Goal: Task Accomplishment & Management: Manage account settings

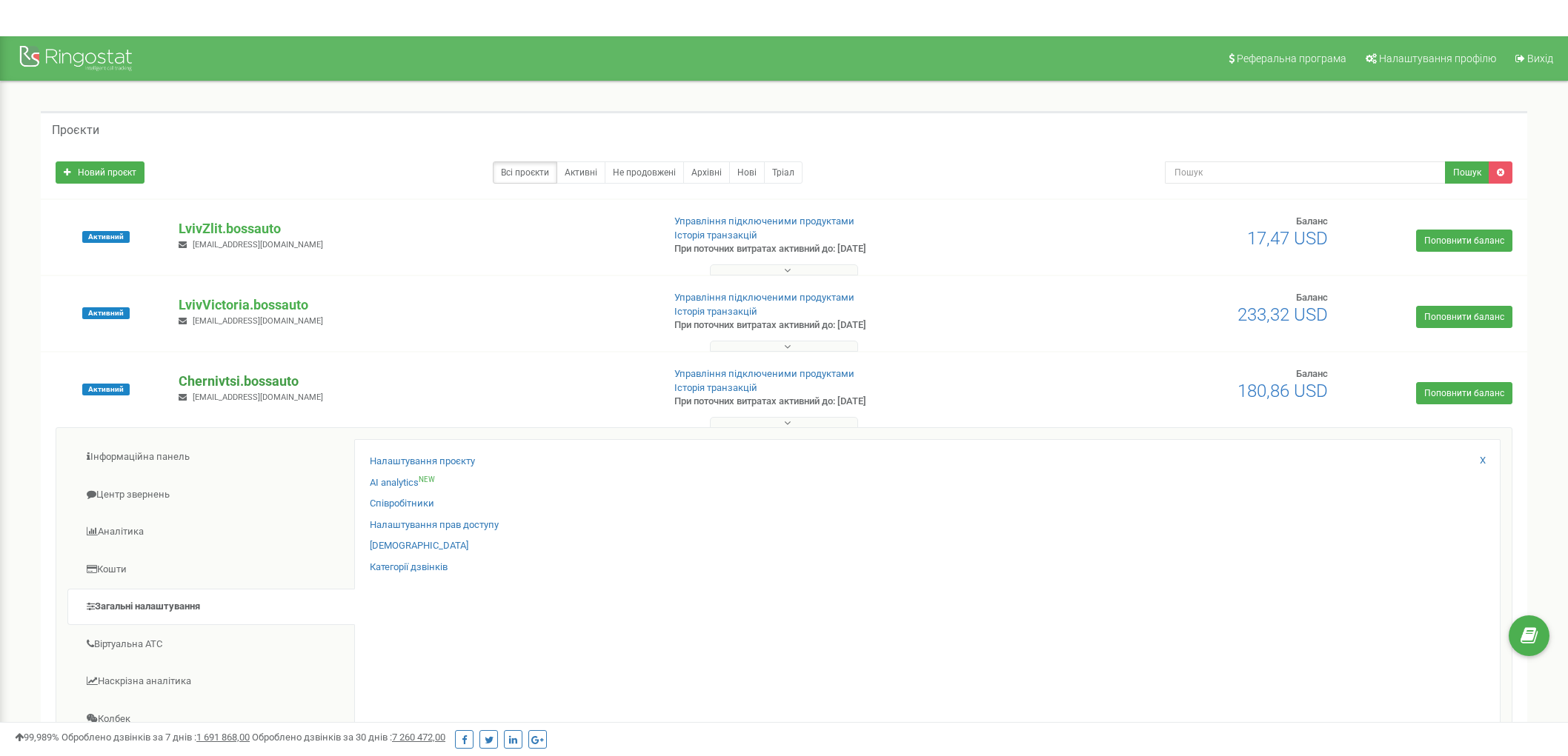
scroll to position [82, 0]
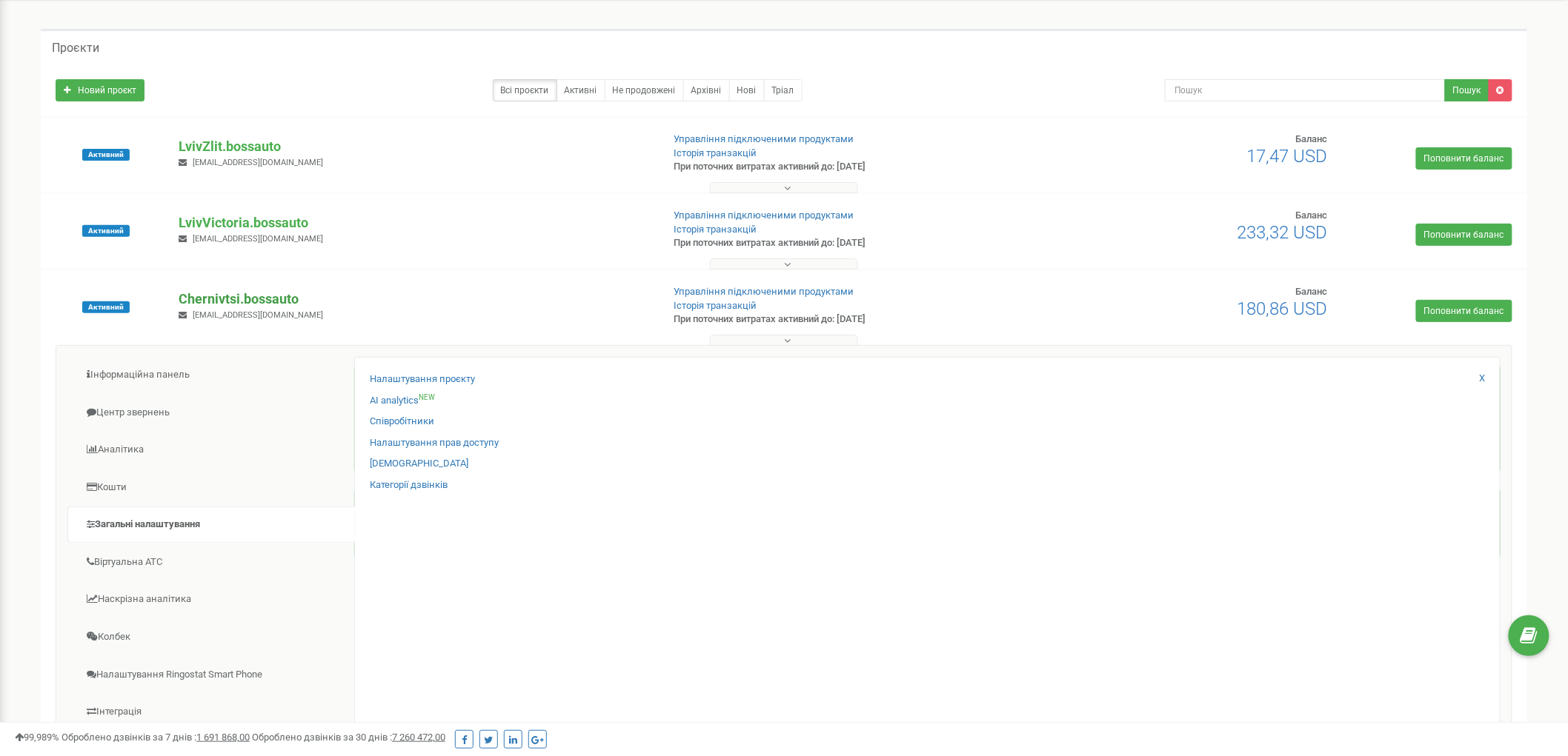
click at [276, 304] on p "Chernivtsi.bossauto" at bounding box center [413, 299] width 470 height 19
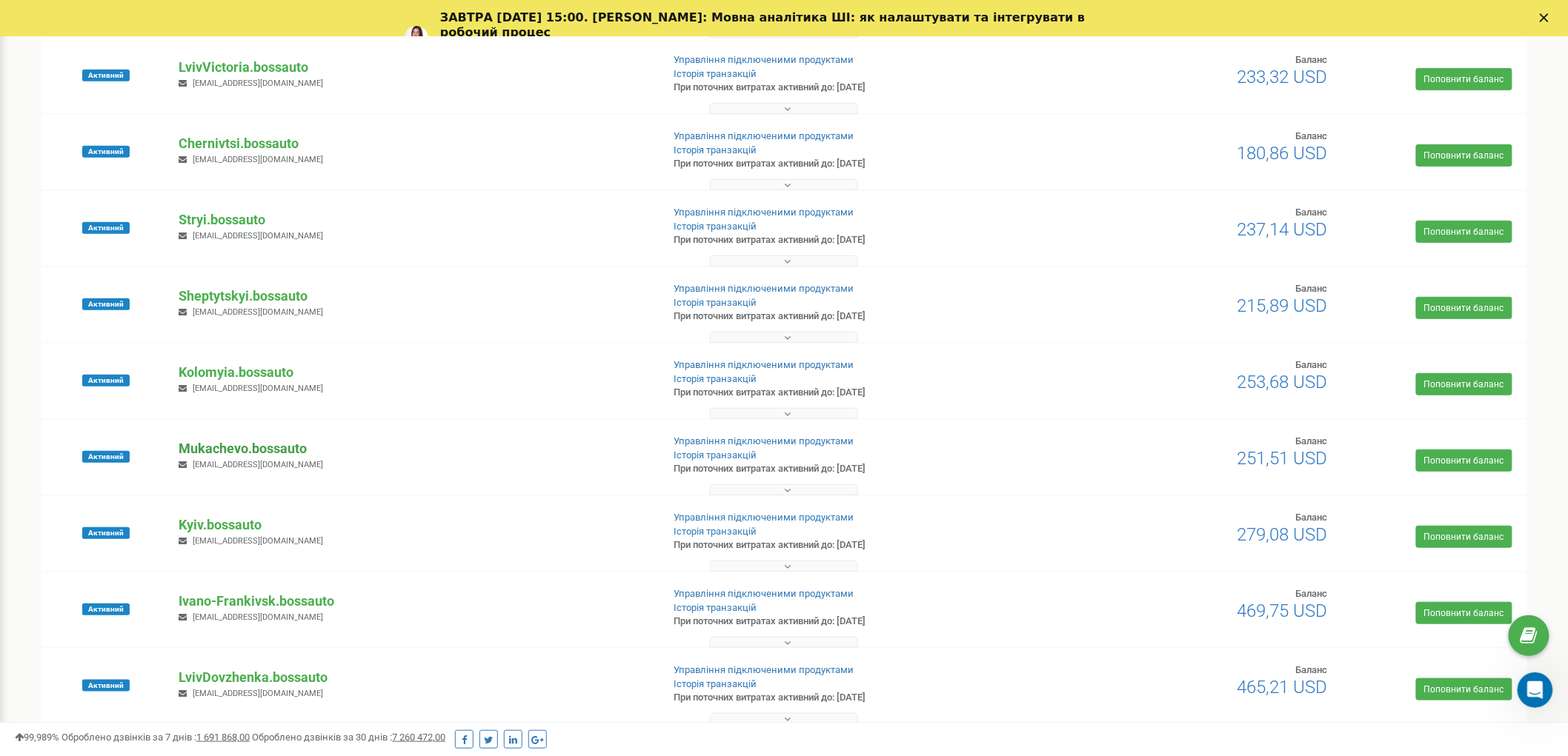
scroll to position [246, 0]
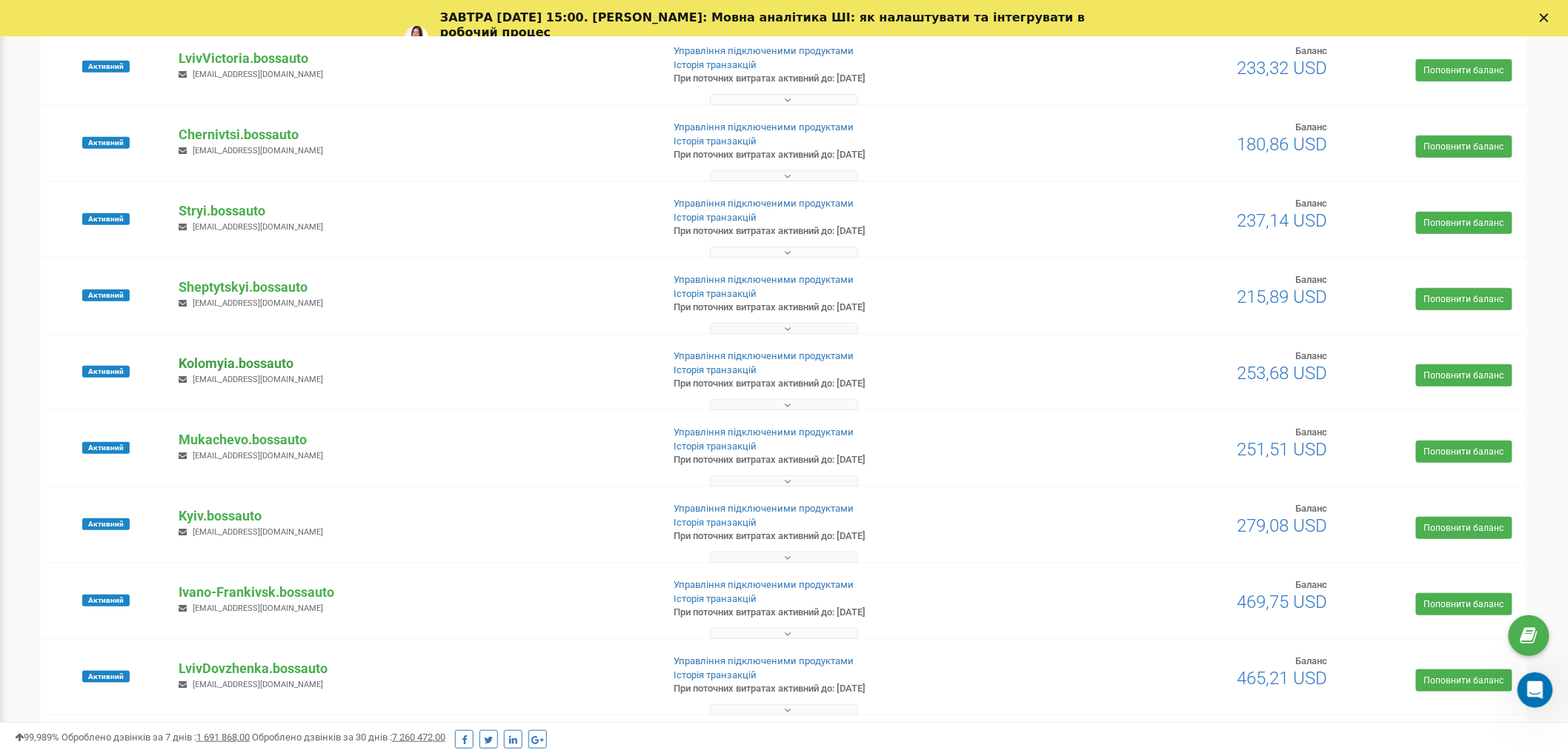
click at [258, 367] on p "Kolomyia.bossauto" at bounding box center [413, 364] width 470 height 19
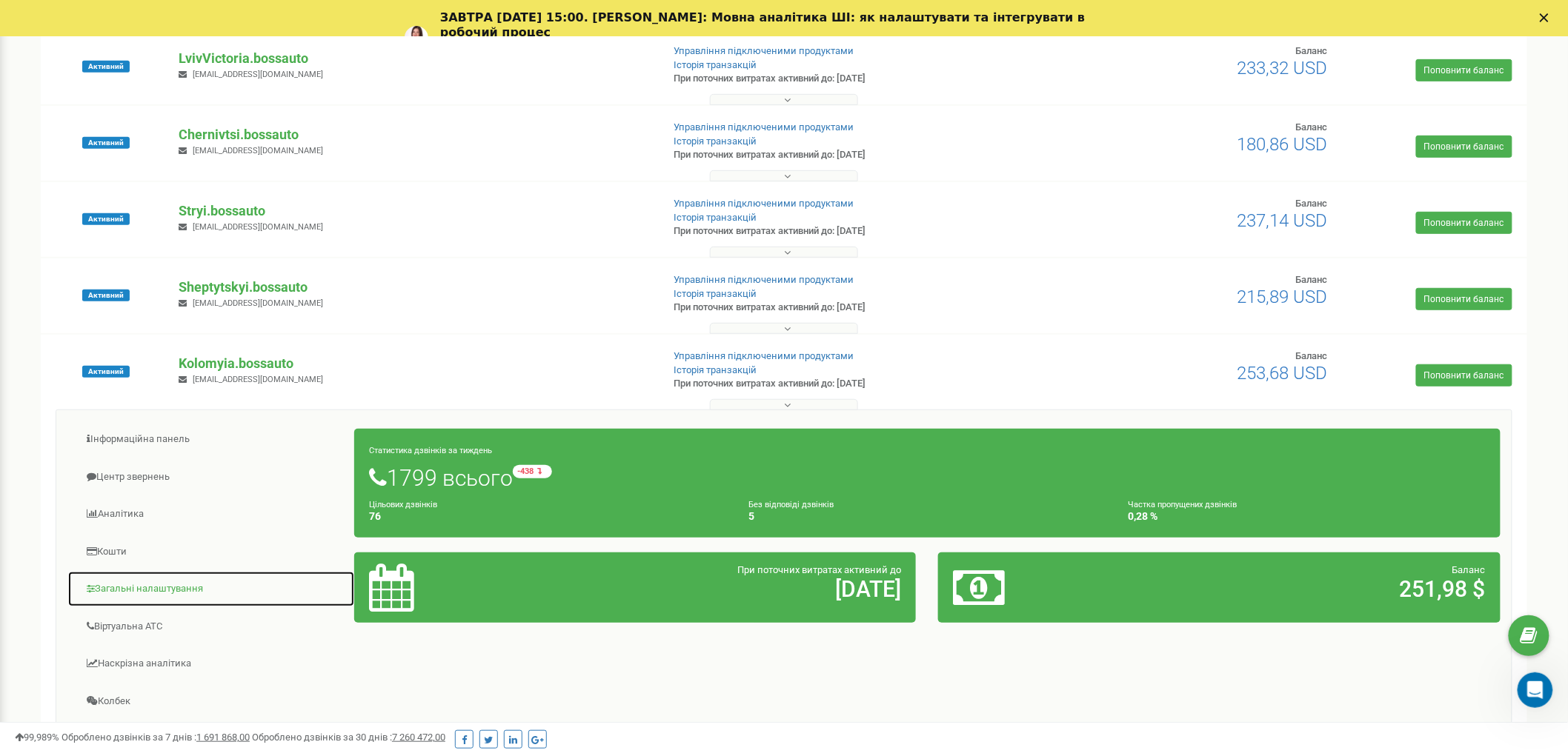
click at [197, 598] on link "Загальні налаштування" at bounding box center [211, 588] width 288 height 36
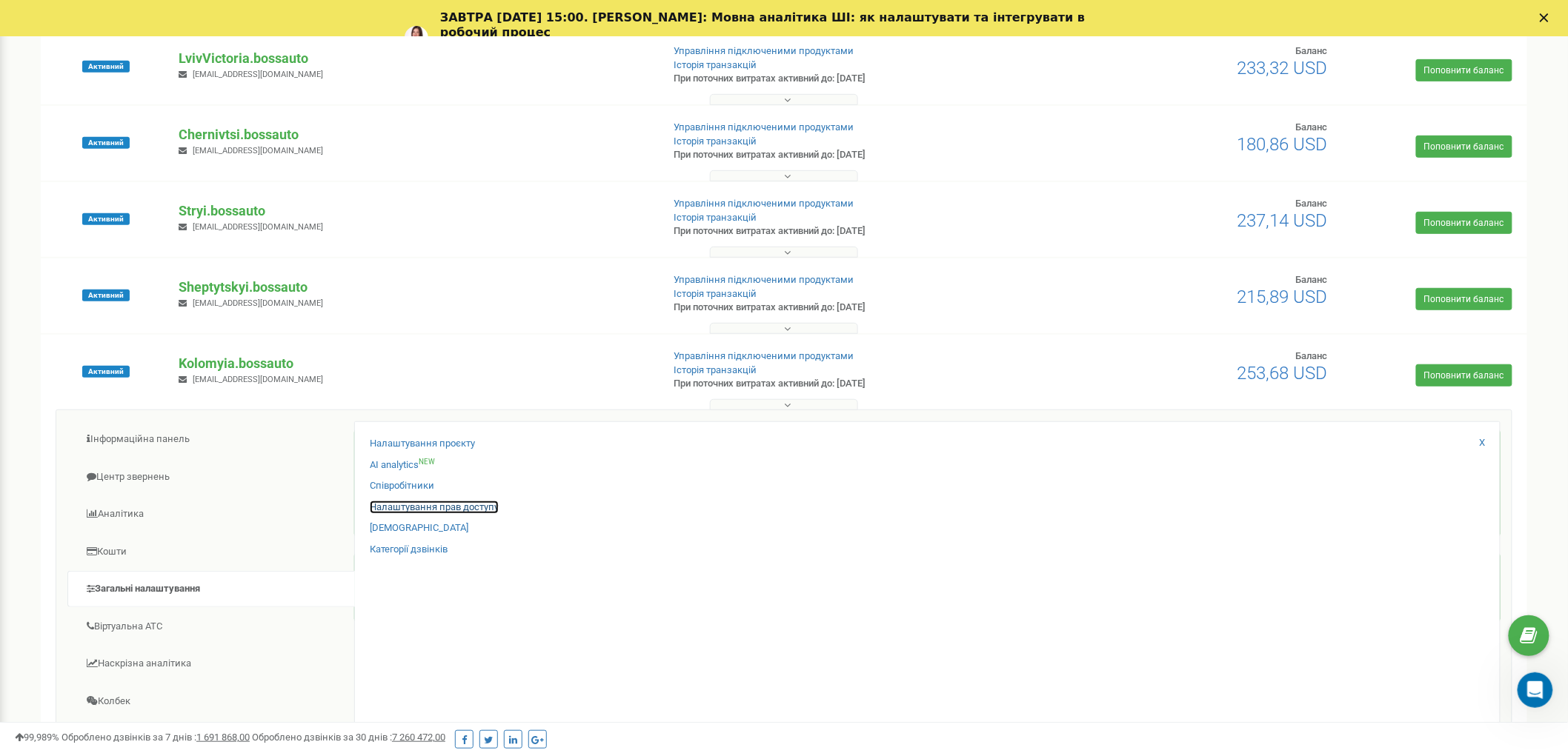
click at [460, 503] on link "Налаштування прав доступу" at bounding box center [433, 508] width 129 height 14
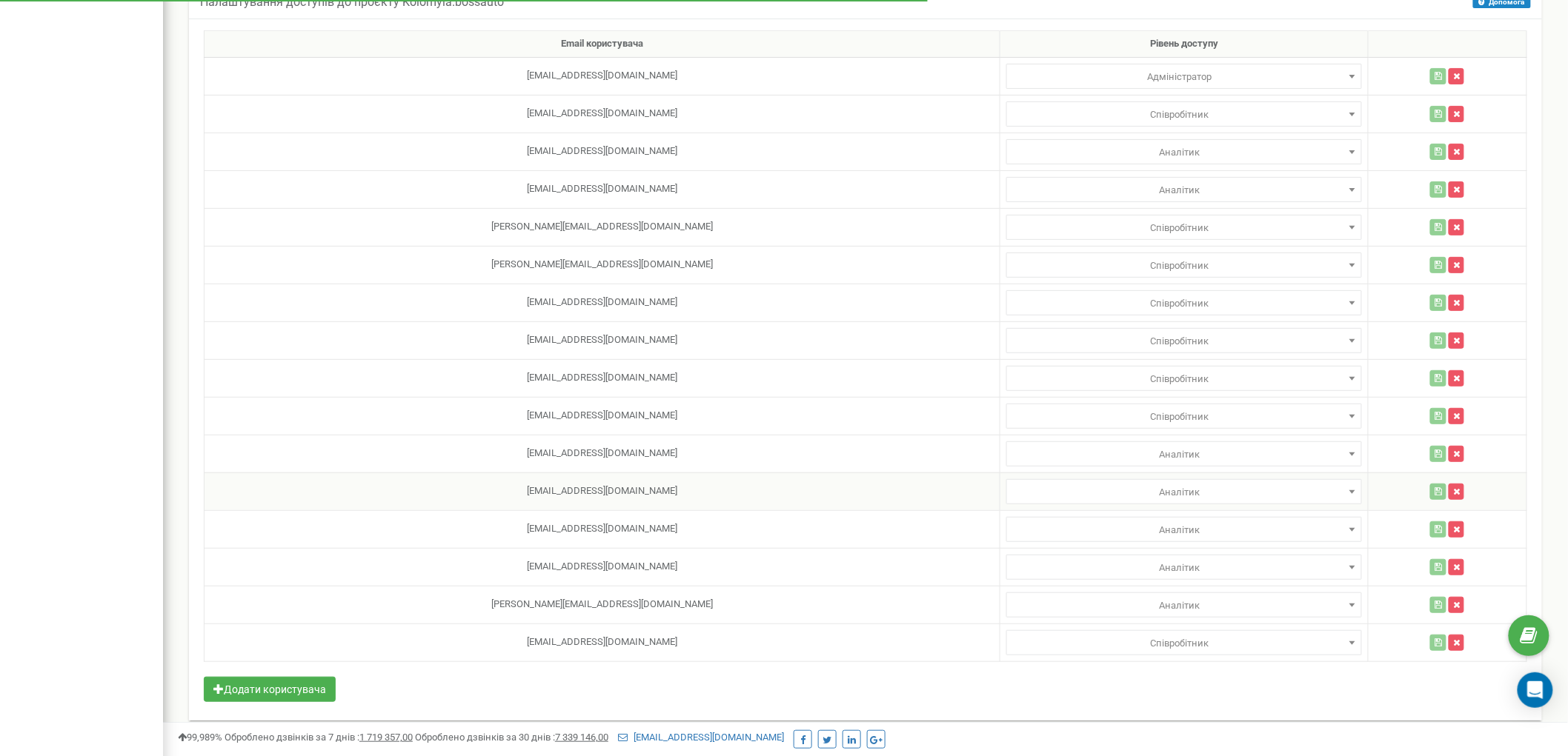
scroll to position [132, 0]
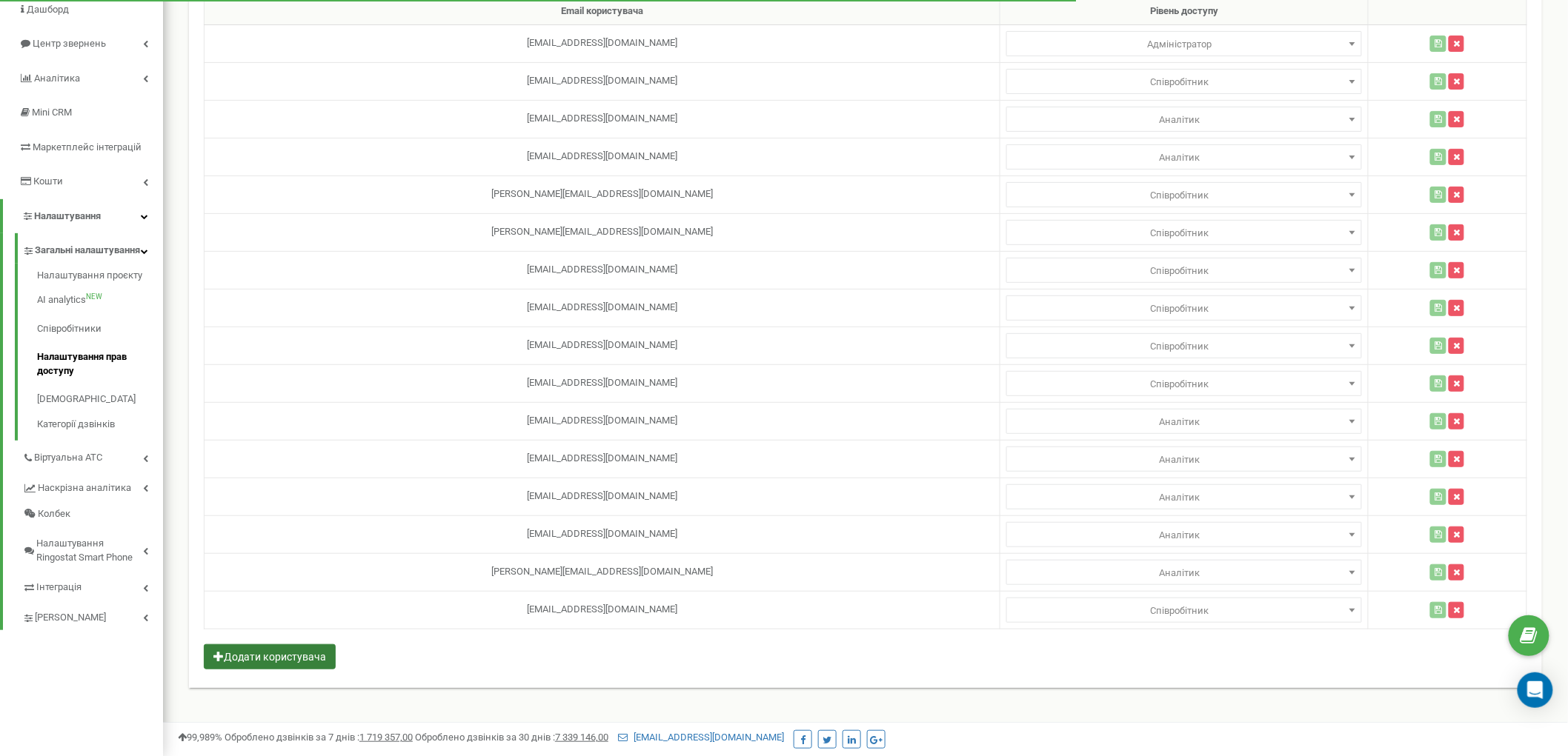
click at [278, 652] on button "Додати користувача" at bounding box center [269, 657] width 132 height 25
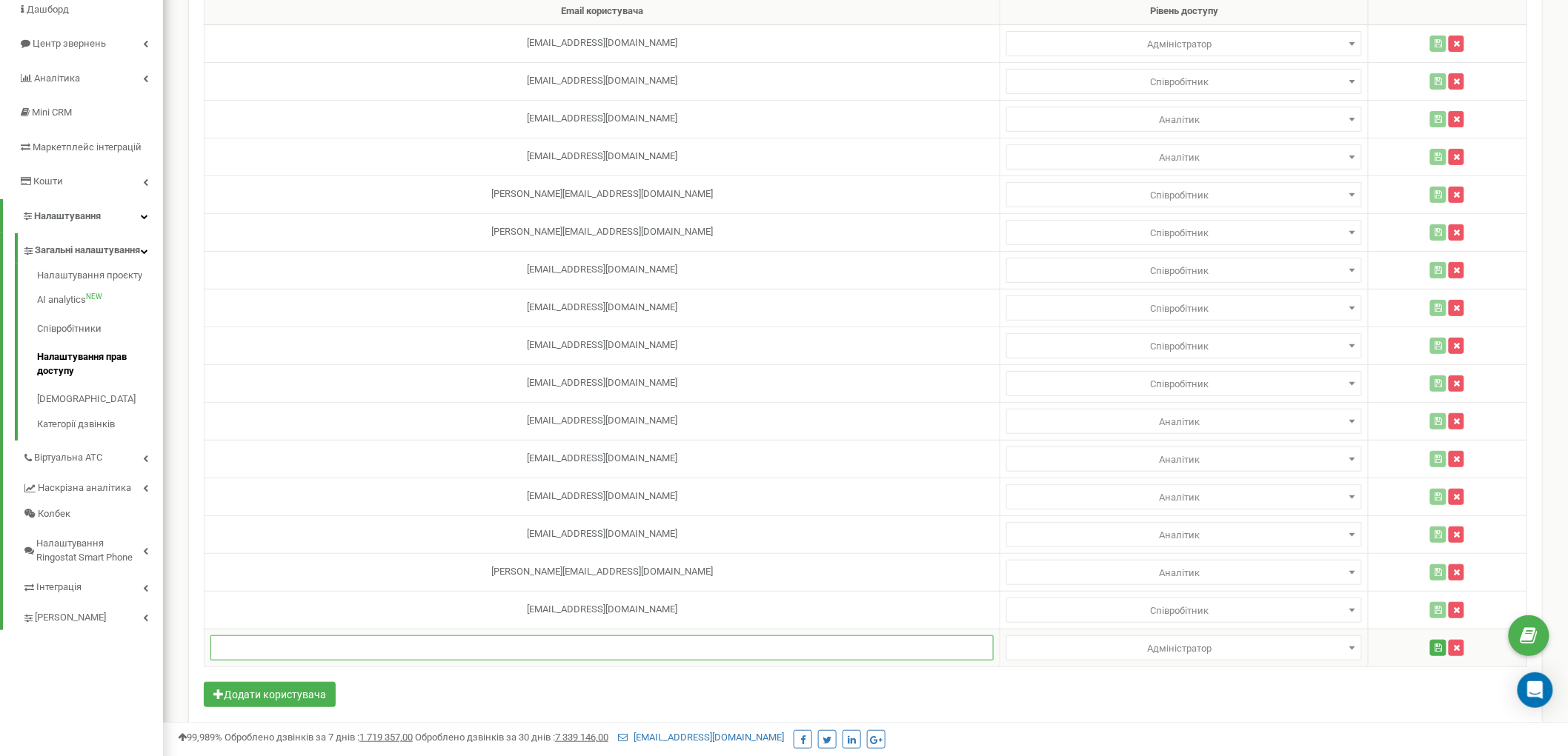
click at [505, 648] on input "text" at bounding box center [602, 647] width 784 height 25
paste input "v.lyziuk.bossauto@gmail.com"
type input "v.lyziuk.bossauto@gmail.com"
click at [1122, 54] on span "Адміністратор" at bounding box center [1184, 45] width 345 height 21
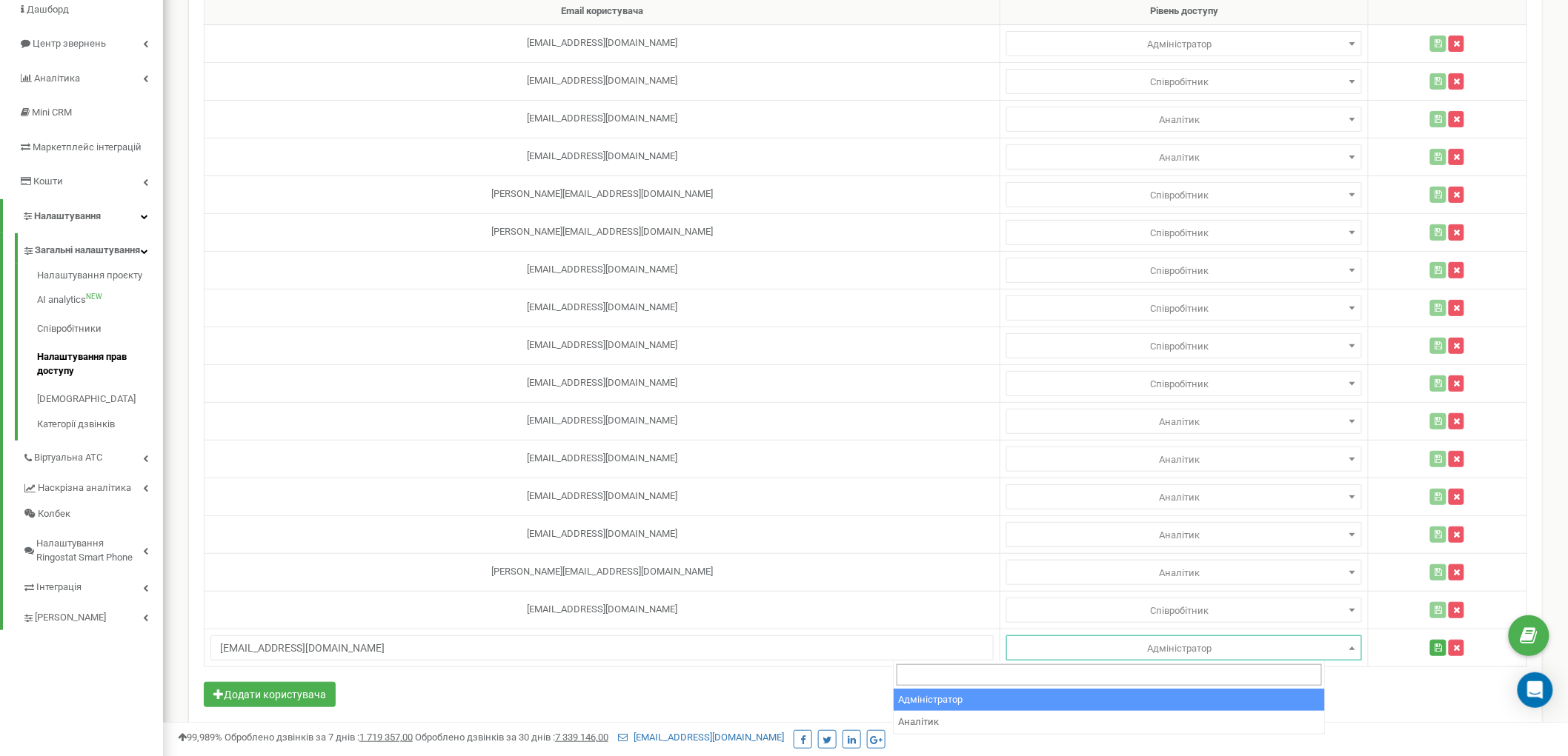
select select "2"
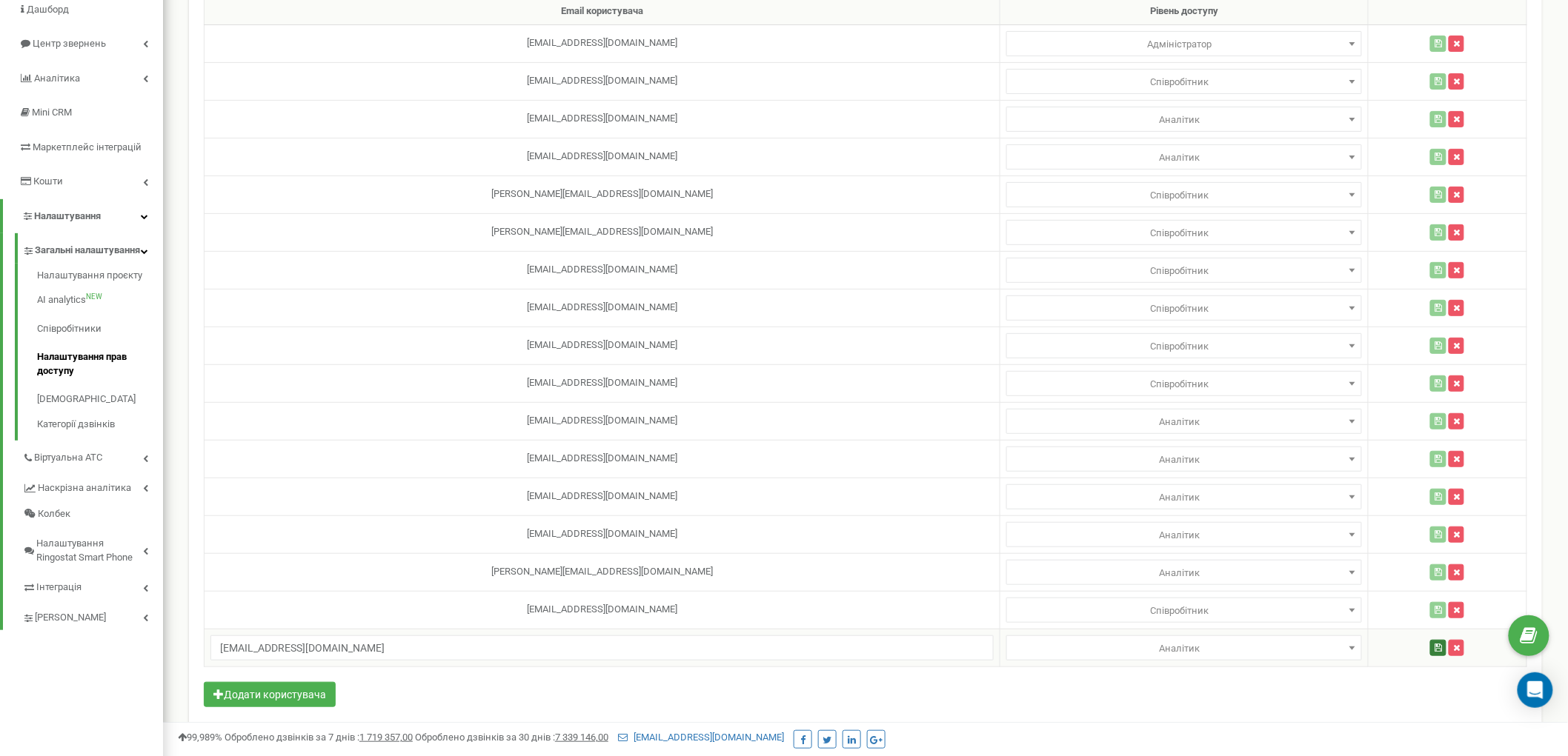
click at [1435, 648] on icon "button" at bounding box center [1438, 648] width 7 height 9
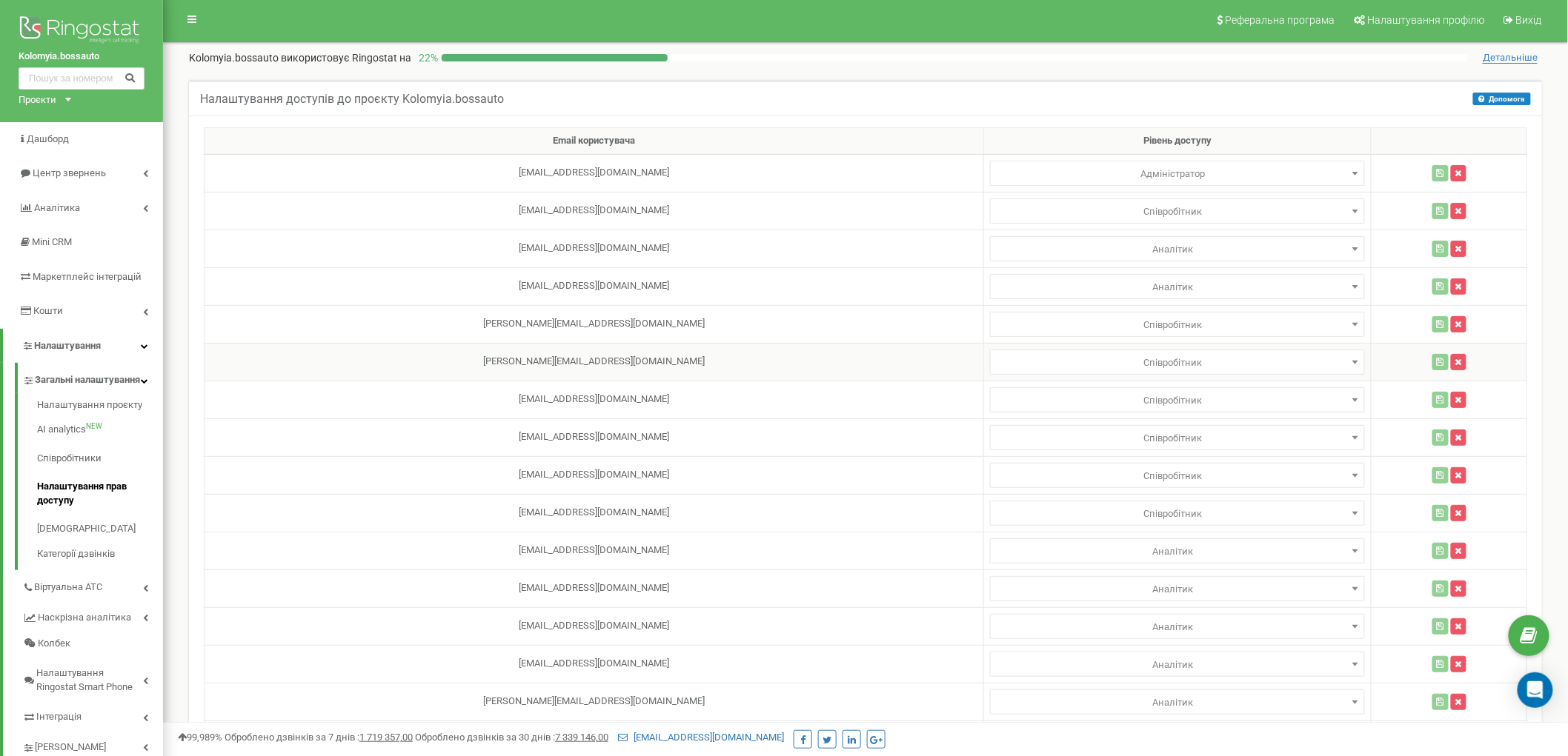
scroll to position [0, 0]
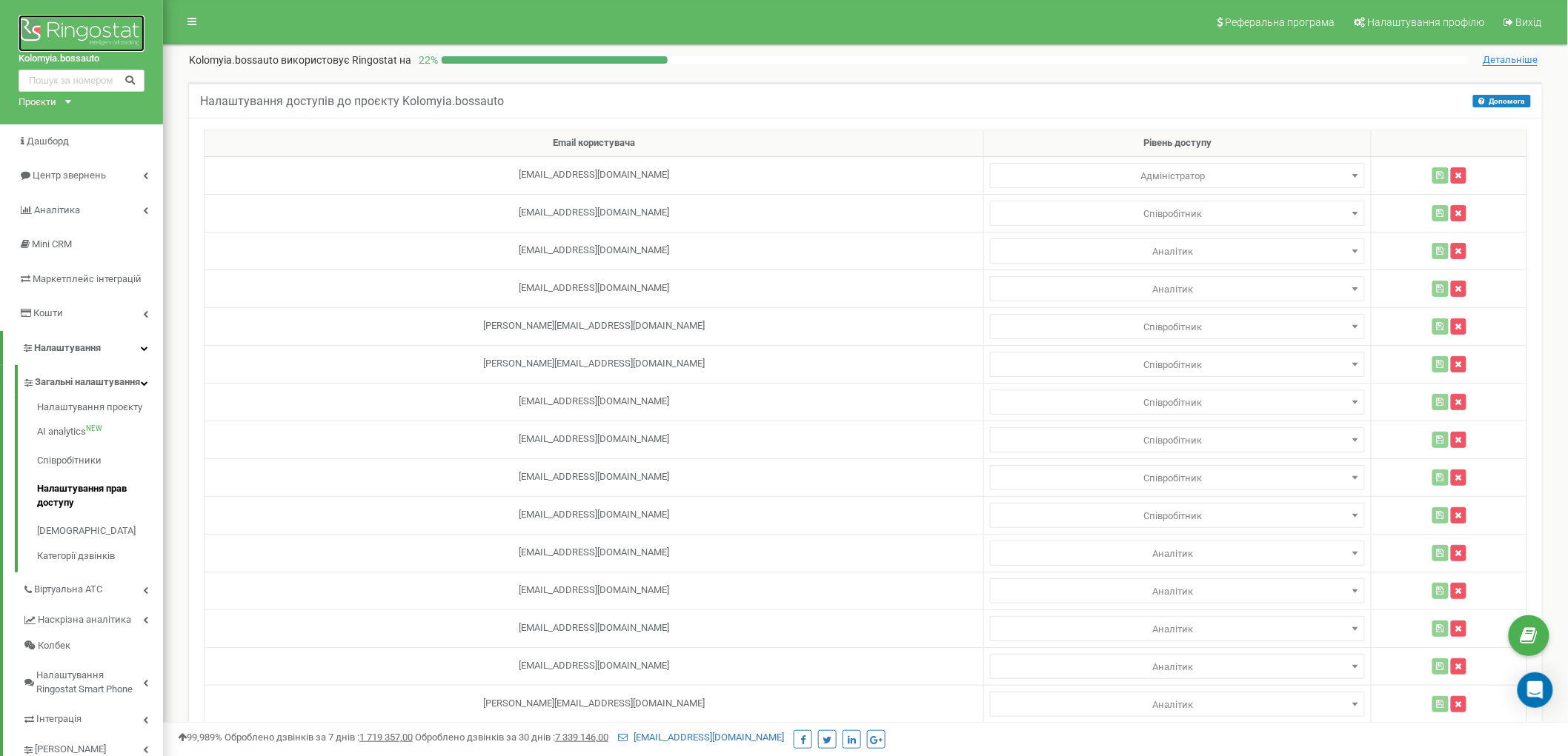
click at [105, 30] on img at bounding box center [82, 33] width 126 height 37
